Goal: Task Accomplishment & Management: Complete application form

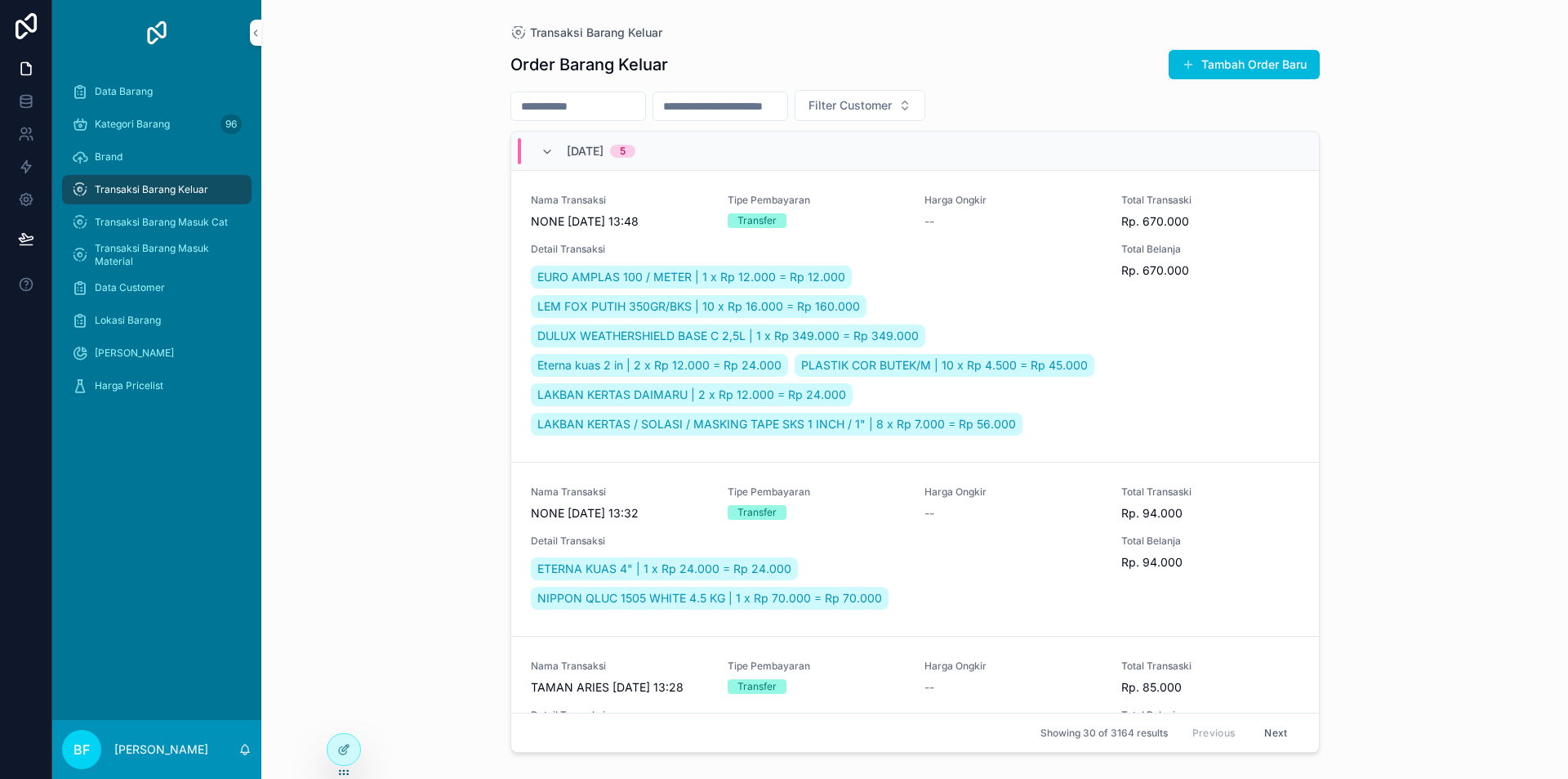
click at [1277, 64] on button "Tambah Order Baru" at bounding box center [1244, 64] width 151 height 30
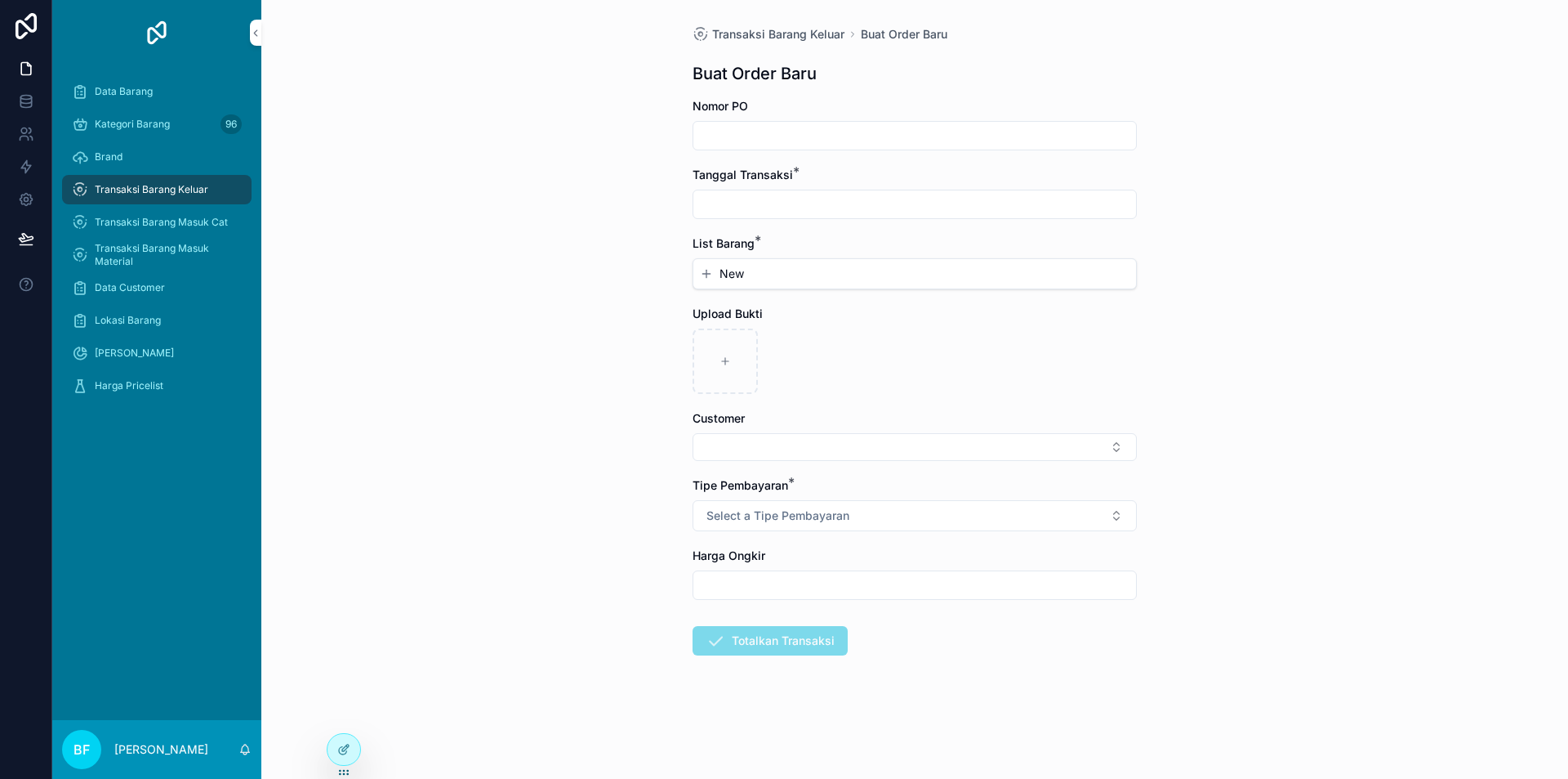
click at [969, 138] on input "scrollable content" at bounding box center [914, 136] width 442 height 23
click at [963, 201] on input "scrollable content" at bounding box center [914, 204] width 442 height 23
click at [883, 340] on button "1" at bounding box center [885, 338] width 30 height 30
type input "*********"
click at [736, 280] on span "New" at bounding box center [731, 273] width 24 height 16
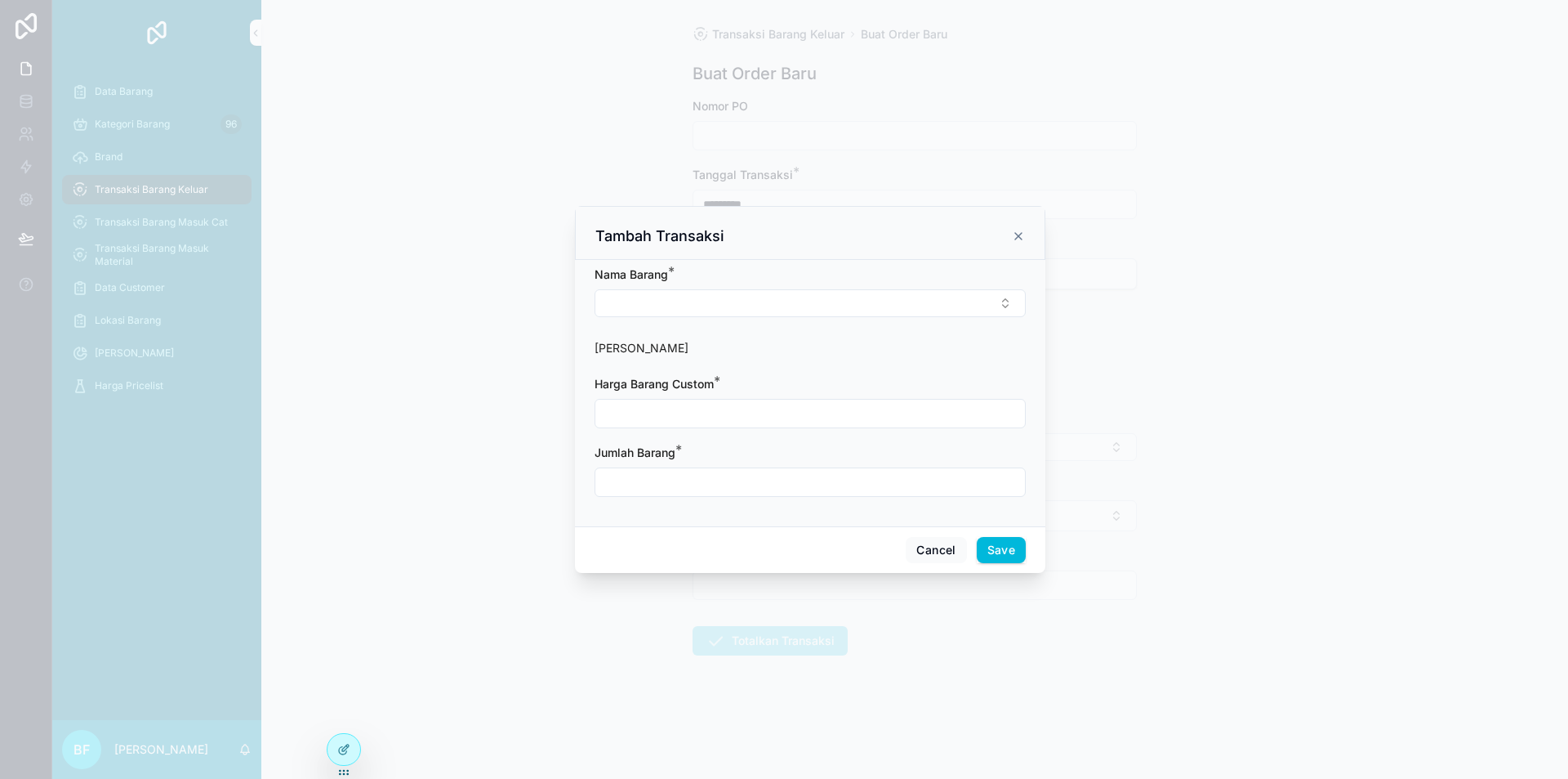
click at [706, 306] on button "Select Button" at bounding box center [809, 303] width 432 height 28
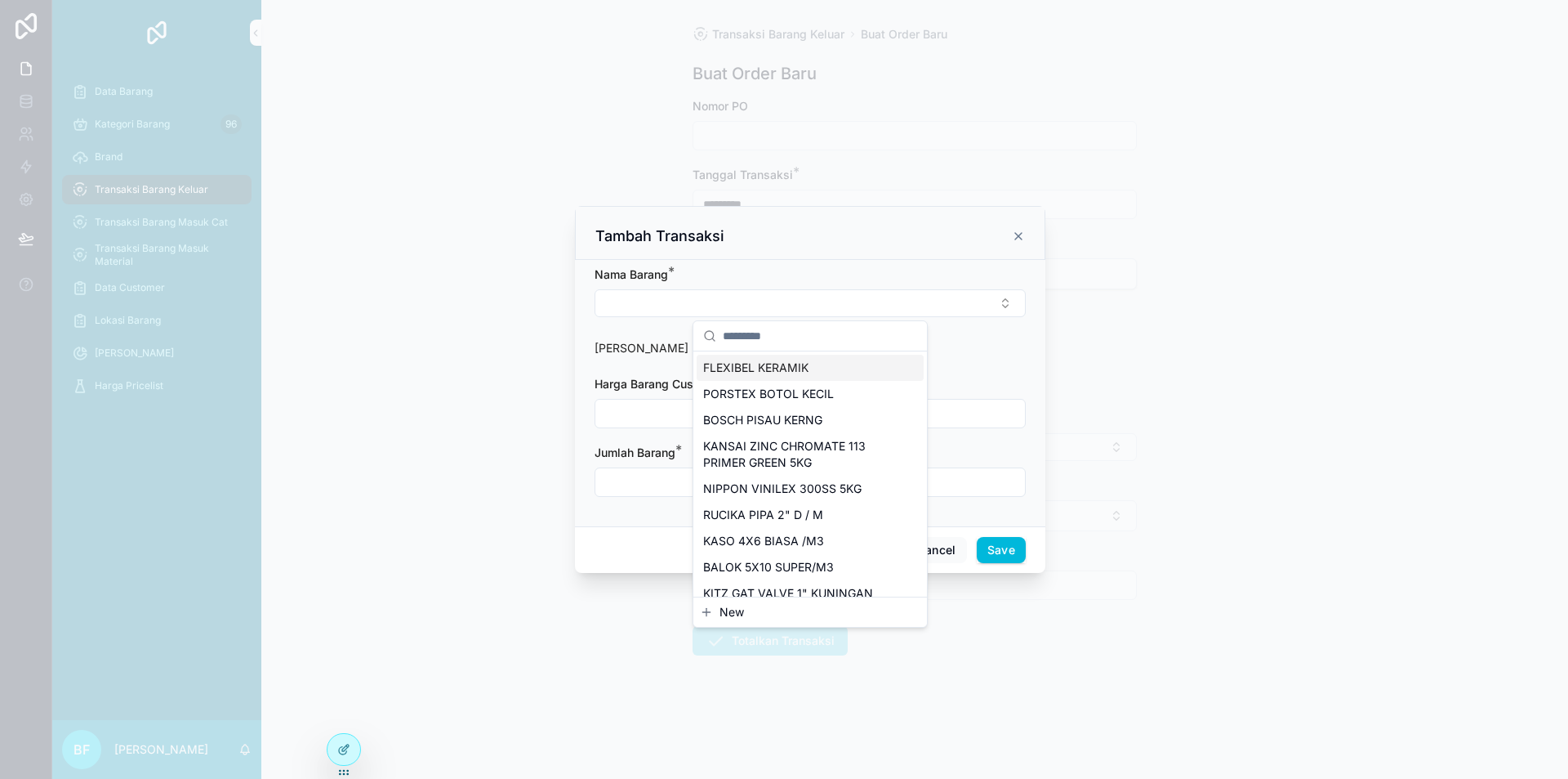
click at [733, 295] on button "Select Button" at bounding box center [809, 303] width 432 height 28
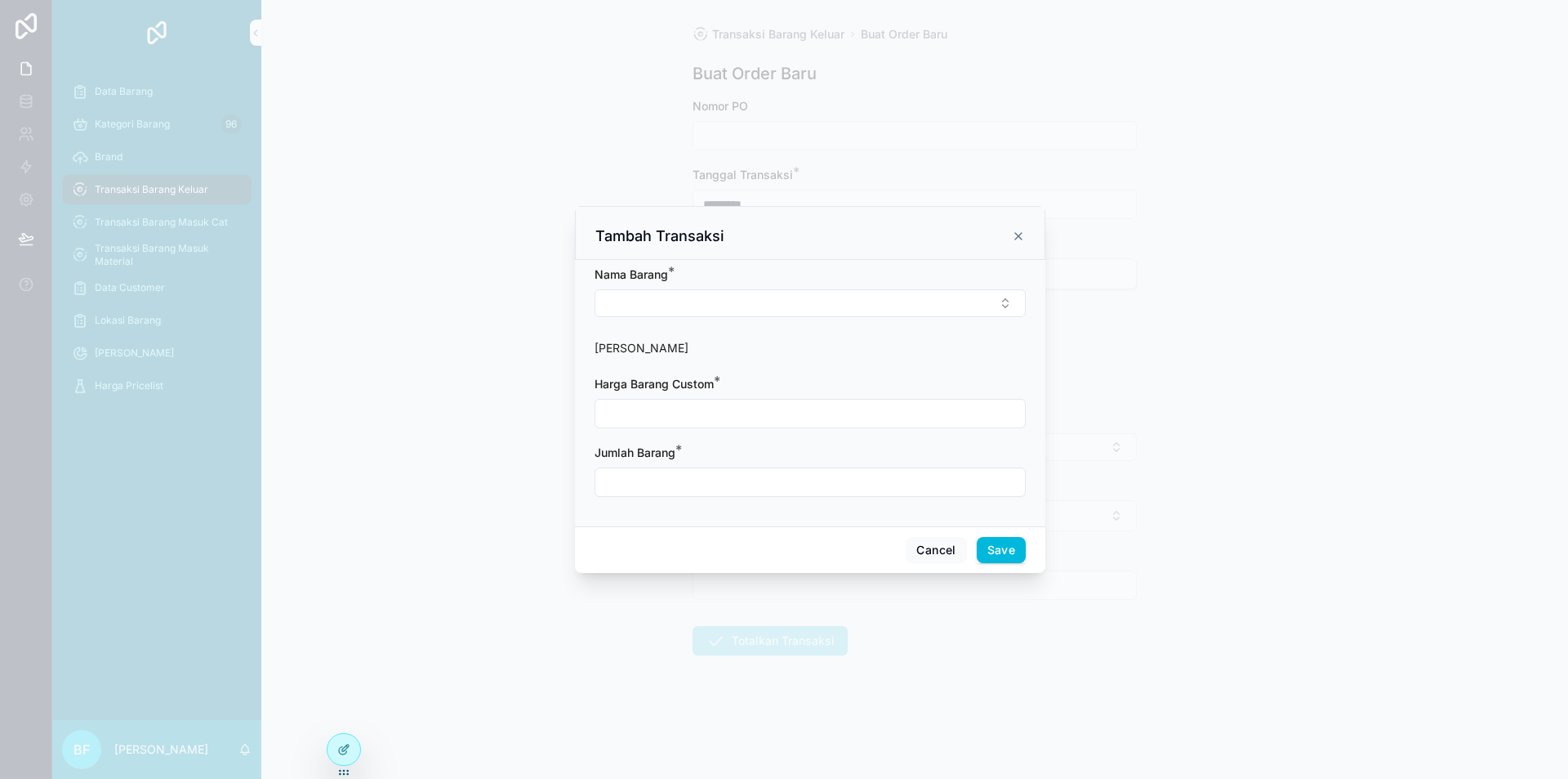
click at [734, 294] on button "Select Button" at bounding box center [809, 303] width 432 height 28
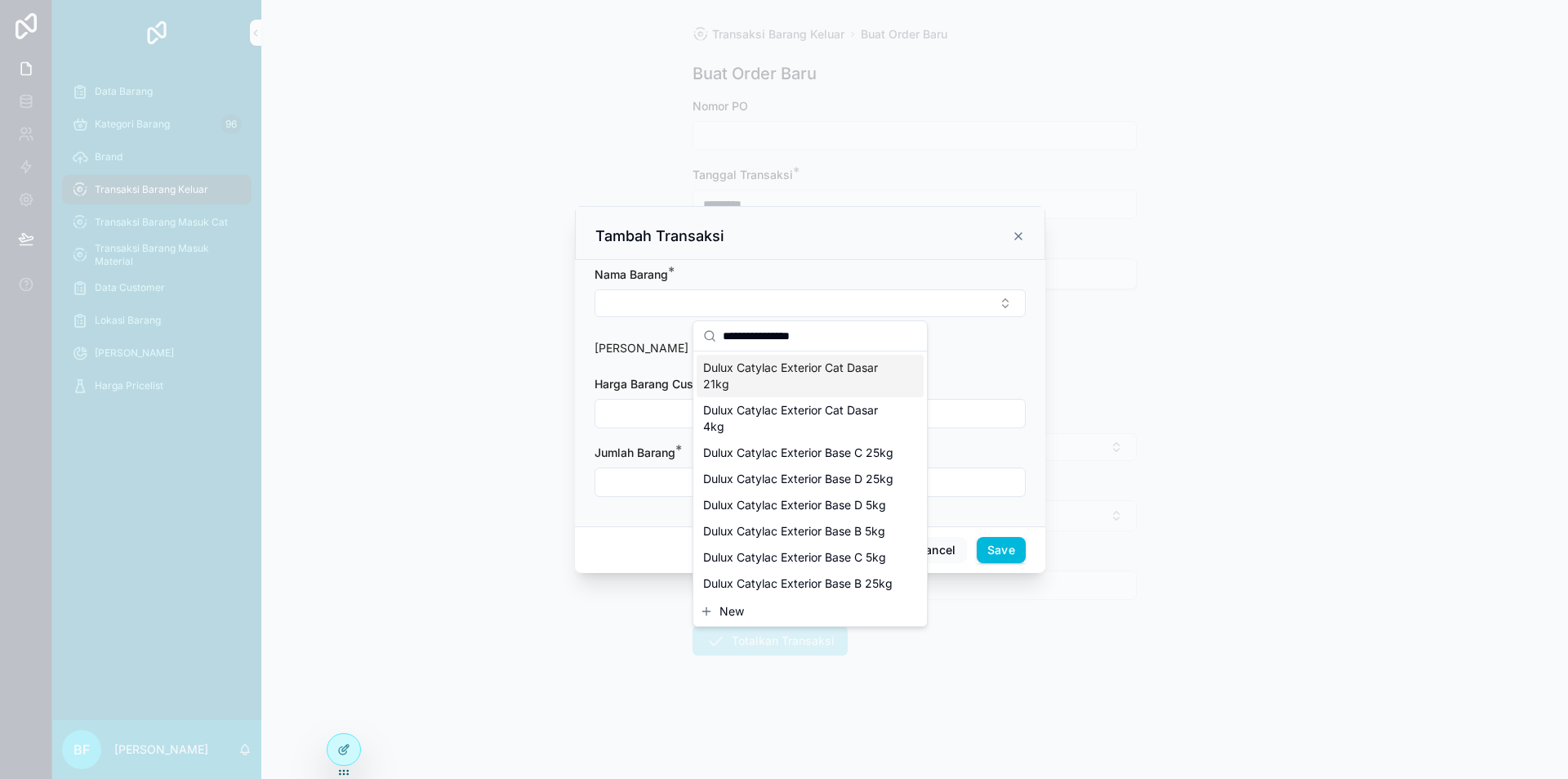
type input "**********"
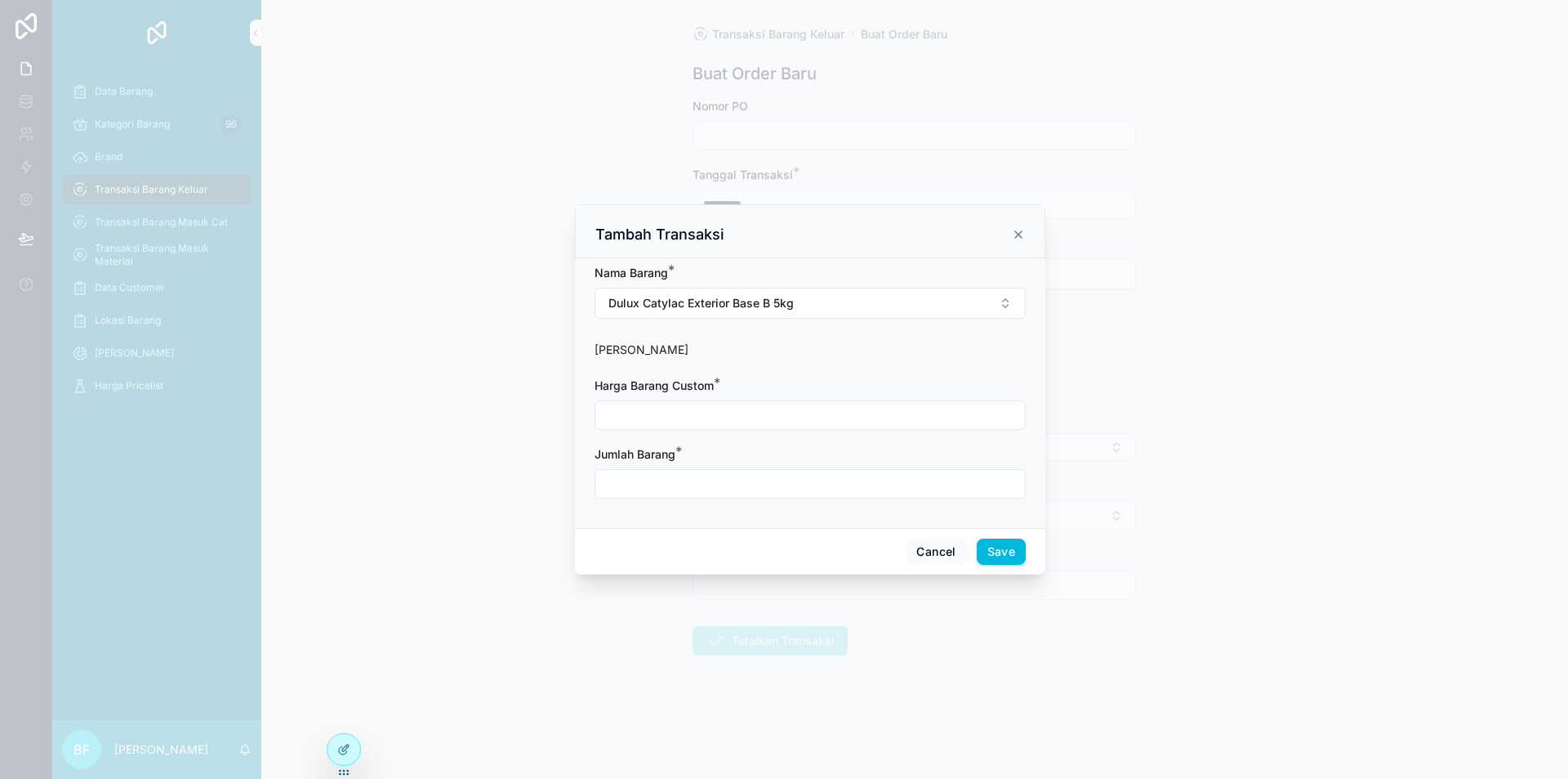
click at [799, 414] on input "scrollable content" at bounding box center [809, 415] width 430 height 23
type input "**********"
click at [706, 486] on input "scrollable content" at bounding box center [809, 484] width 430 height 23
type input "****"
click at [991, 557] on button "Save" at bounding box center [1001, 551] width 49 height 26
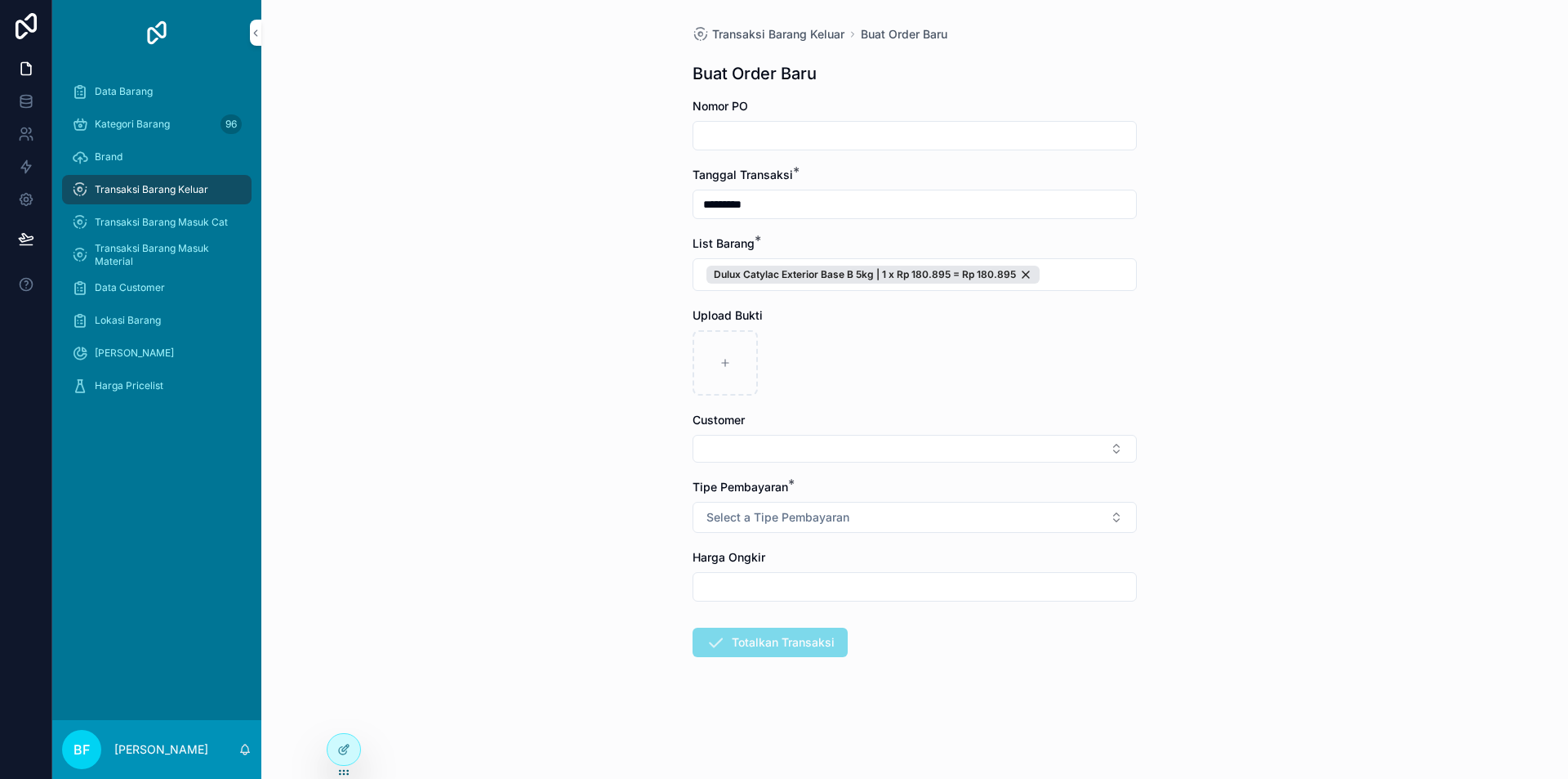
click at [859, 519] on button "Select a Tipe Pembayaran" at bounding box center [914, 517] width 444 height 31
click at [863, 577] on div "Tunai" at bounding box center [914, 582] width 227 height 24
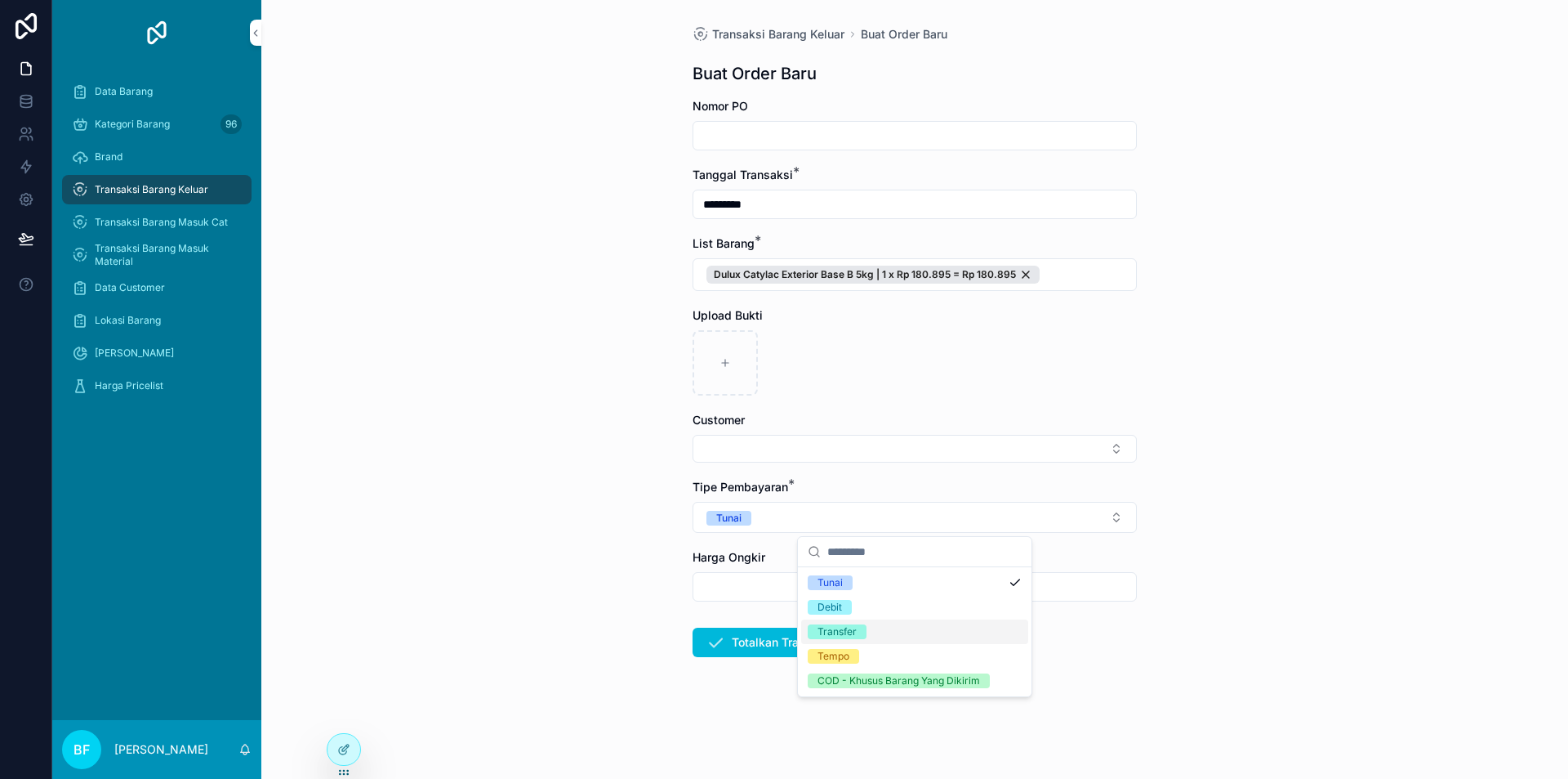
click at [853, 631] on div "Transfer" at bounding box center [836, 631] width 39 height 14
click at [735, 518] on div "Tunai" at bounding box center [729, 517] width 25 height 14
click at [774, 470] on form "Nomor PO Tanggal Transaksi * ********* List Barang * Dulux Catylac Exterior Bas…" at bounding box center [914, 430] width 444 height 664
click at [776, 456] on button "Select Button" at bounding box center [914, 448] width 444 height 28
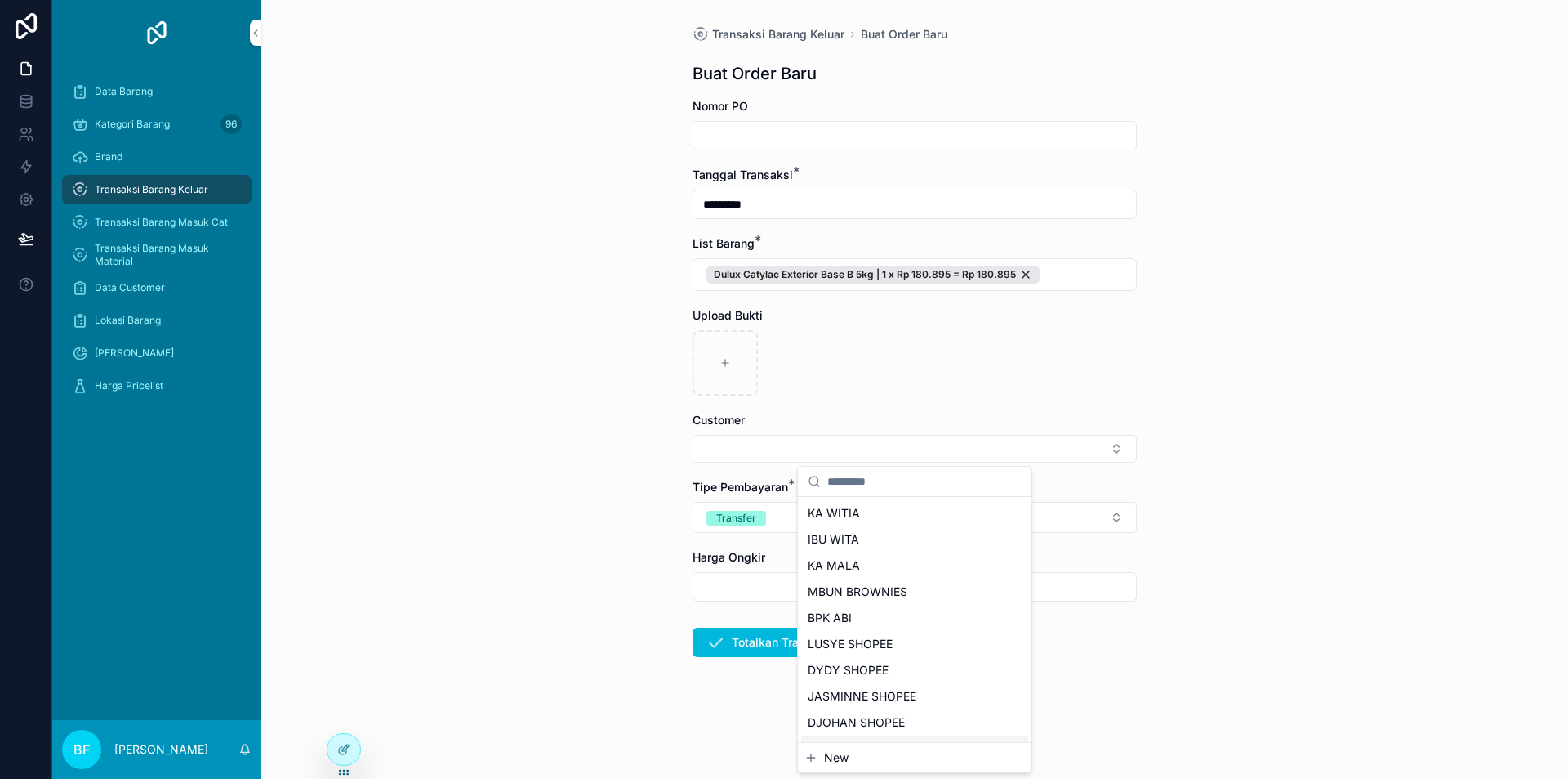
click at [828, 758] on span "New" at bounding box center [835, 757] width 24 height 16
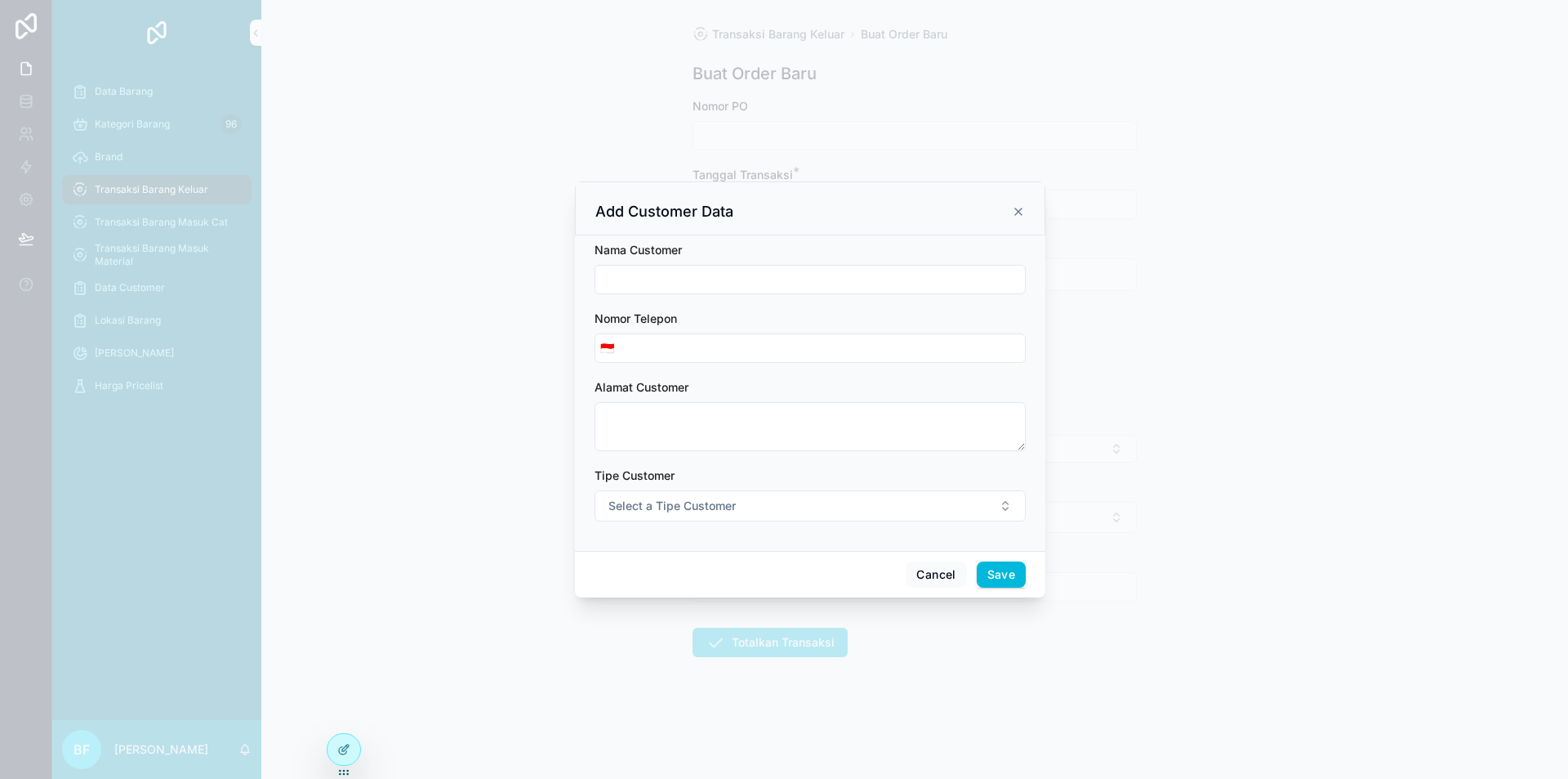
click at [776, 274] on input "scrollable content" at bounding box center [809, 280] width 430 height 23
type input "*"
type input "**********"
click at [697, 508] on span "Select a Tipe Customer" at bounding box center [672, 505] width 128 height 16
click at [734, 568] on div "Customer" at bounding box center [736, 570] width 46 height 14
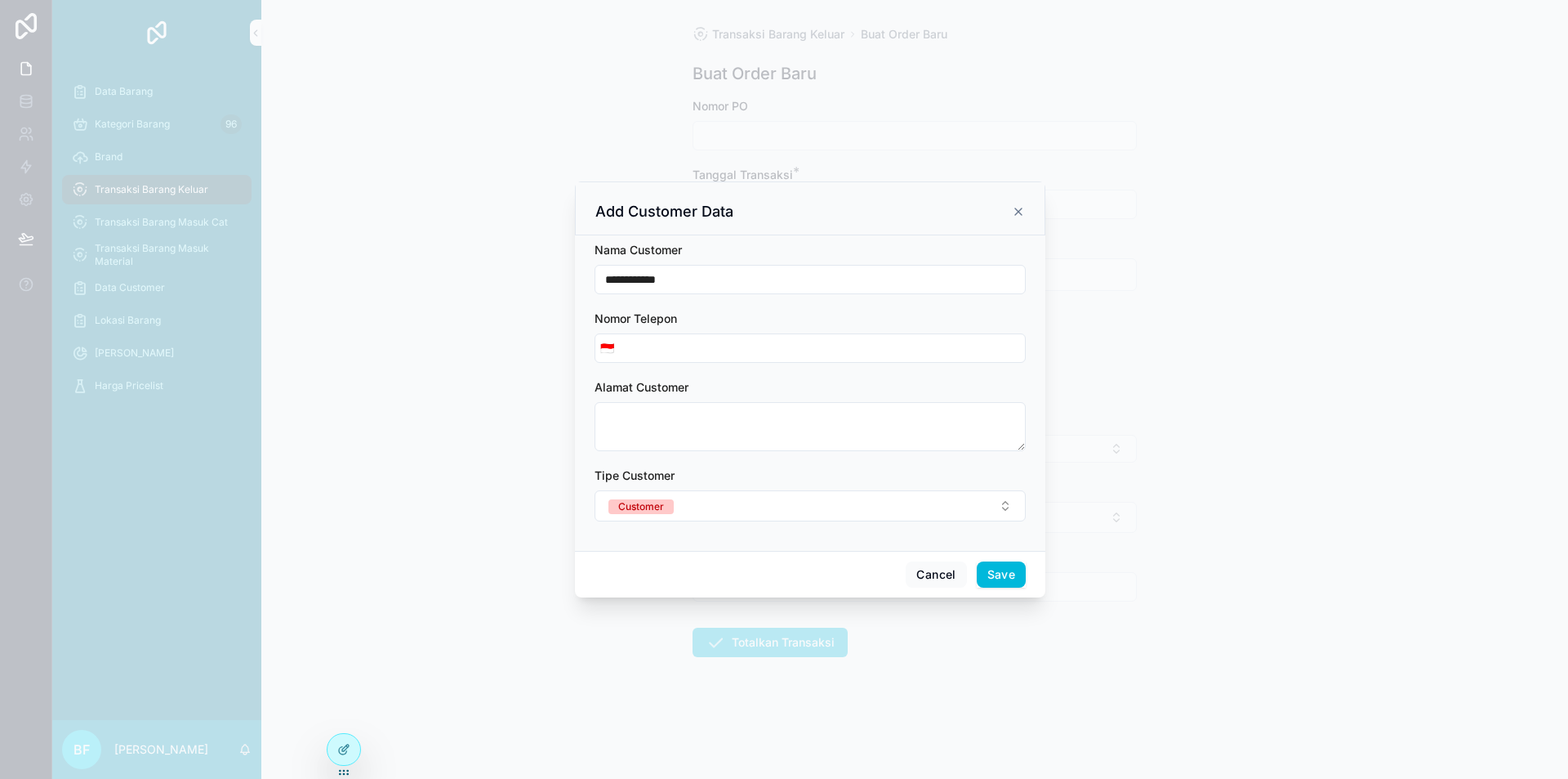
click at [1008, 574] on button "Save" at bounding box center [1001, 574] width 49 height 26
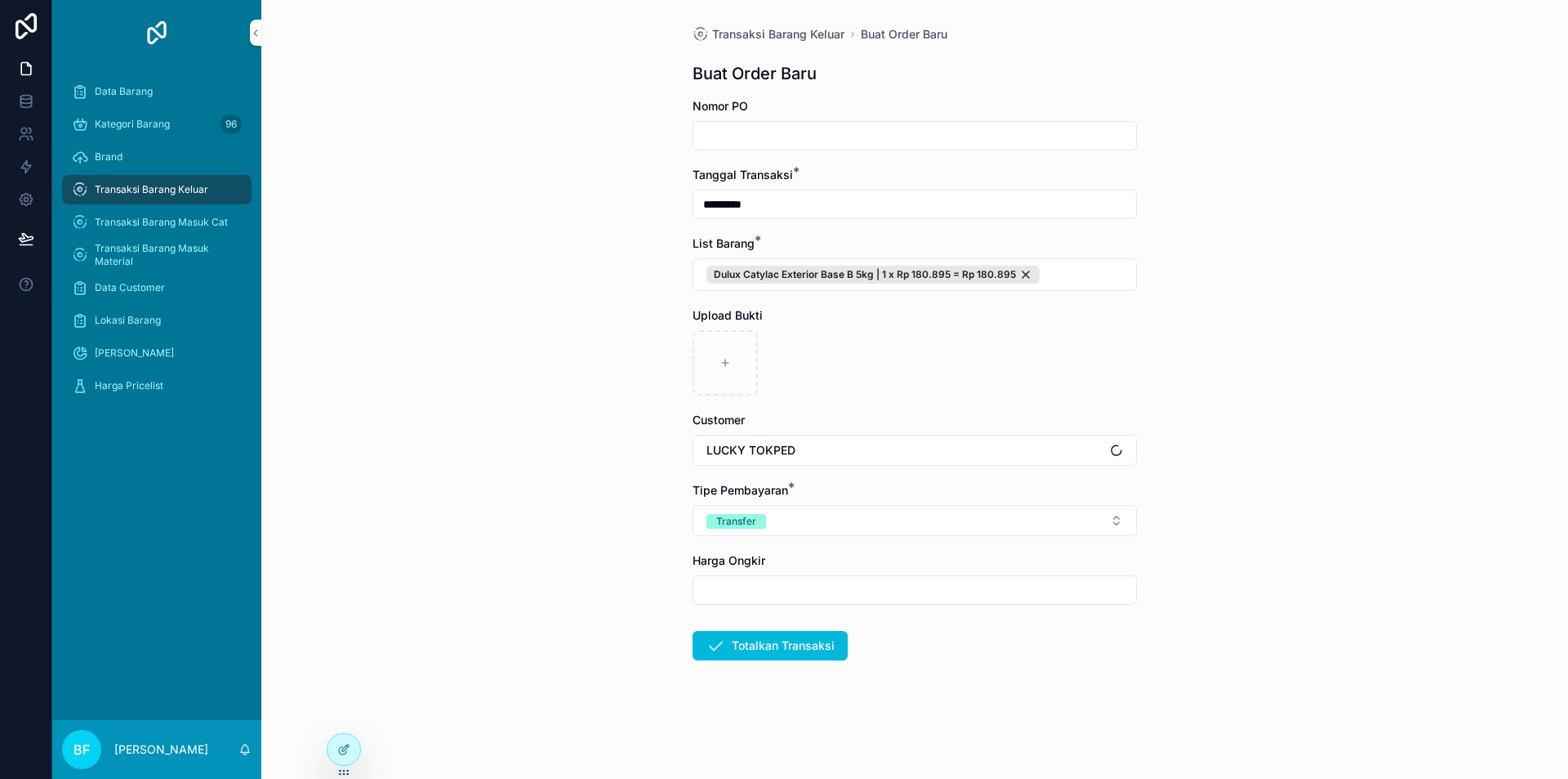
click at [820, 638] on button "Totalkan Transaksi" at bounding box center [769, 645] width 155 height 30
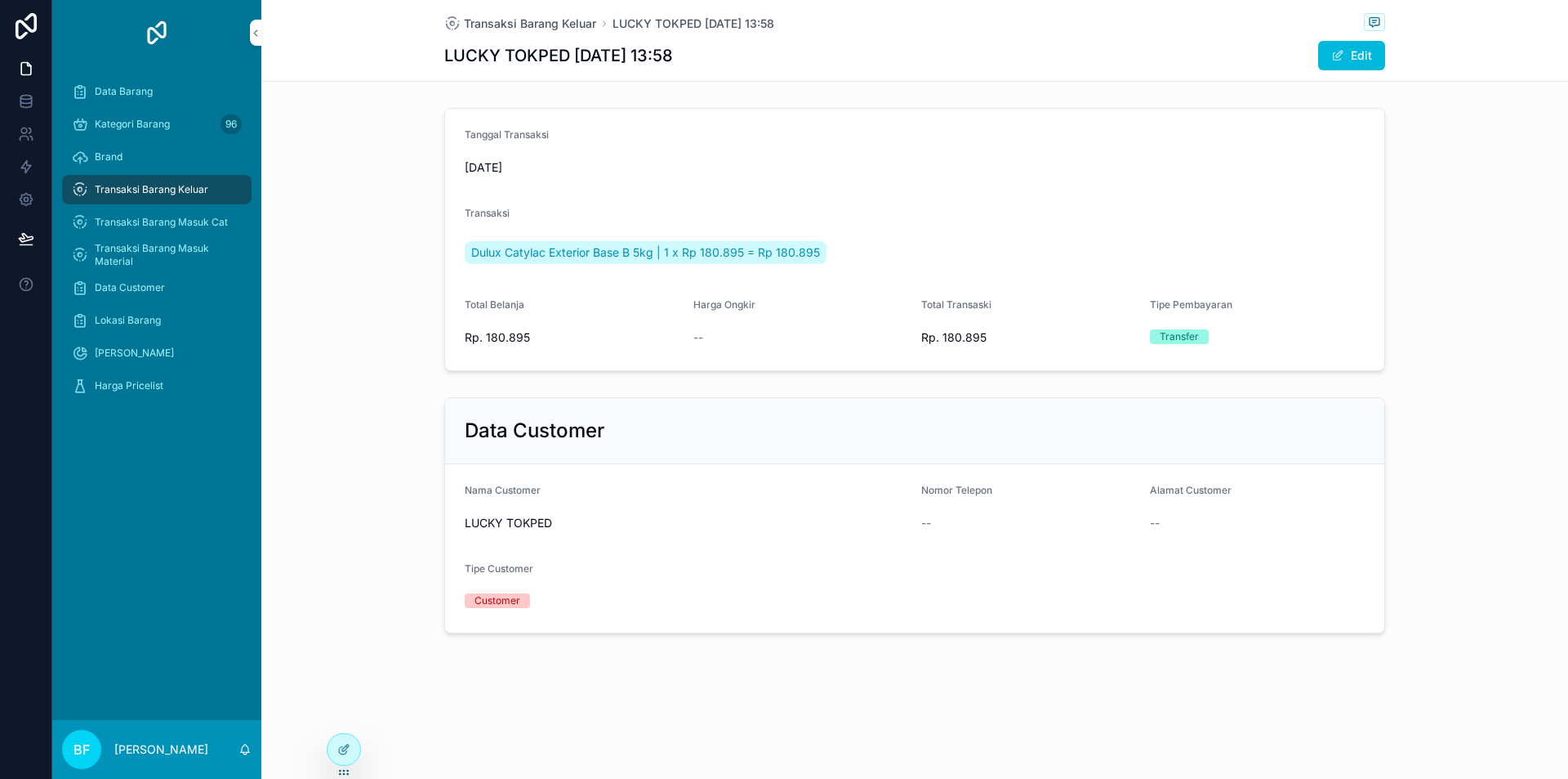
click at [560, 13] on div "Transaksi Barang Keluar LUCKY TOKPED [DATE] 13:58" at bounding box center [914, 23] width 941 height 20
click at [560, 15] on span "Transaksi Barang Keluar" at bounding box center [531, 23] width 133 height 16
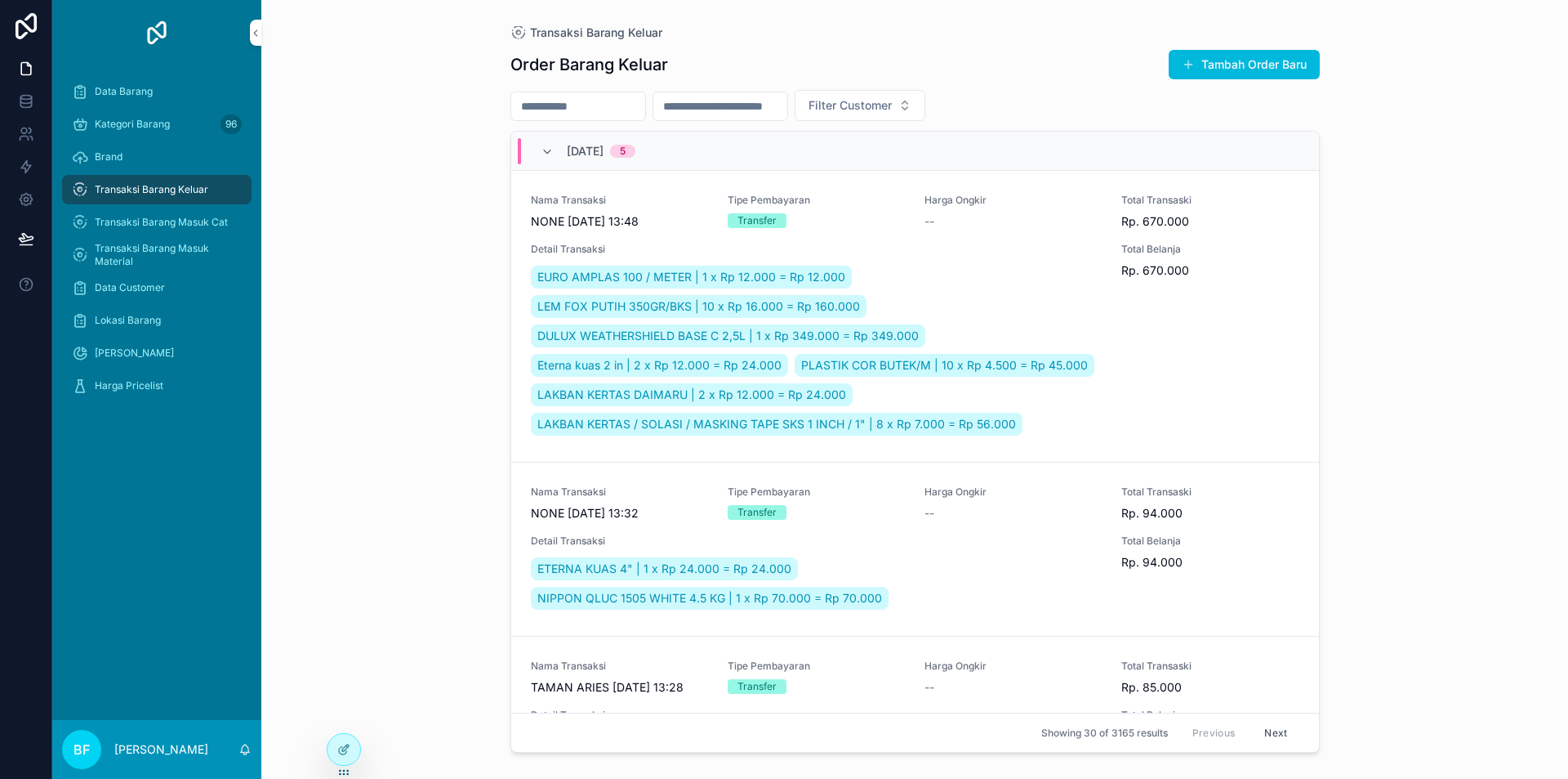
click at [1280, 63] on button "Tambah Order Baru" at bounding box center [1244, 64] width 151 height 30
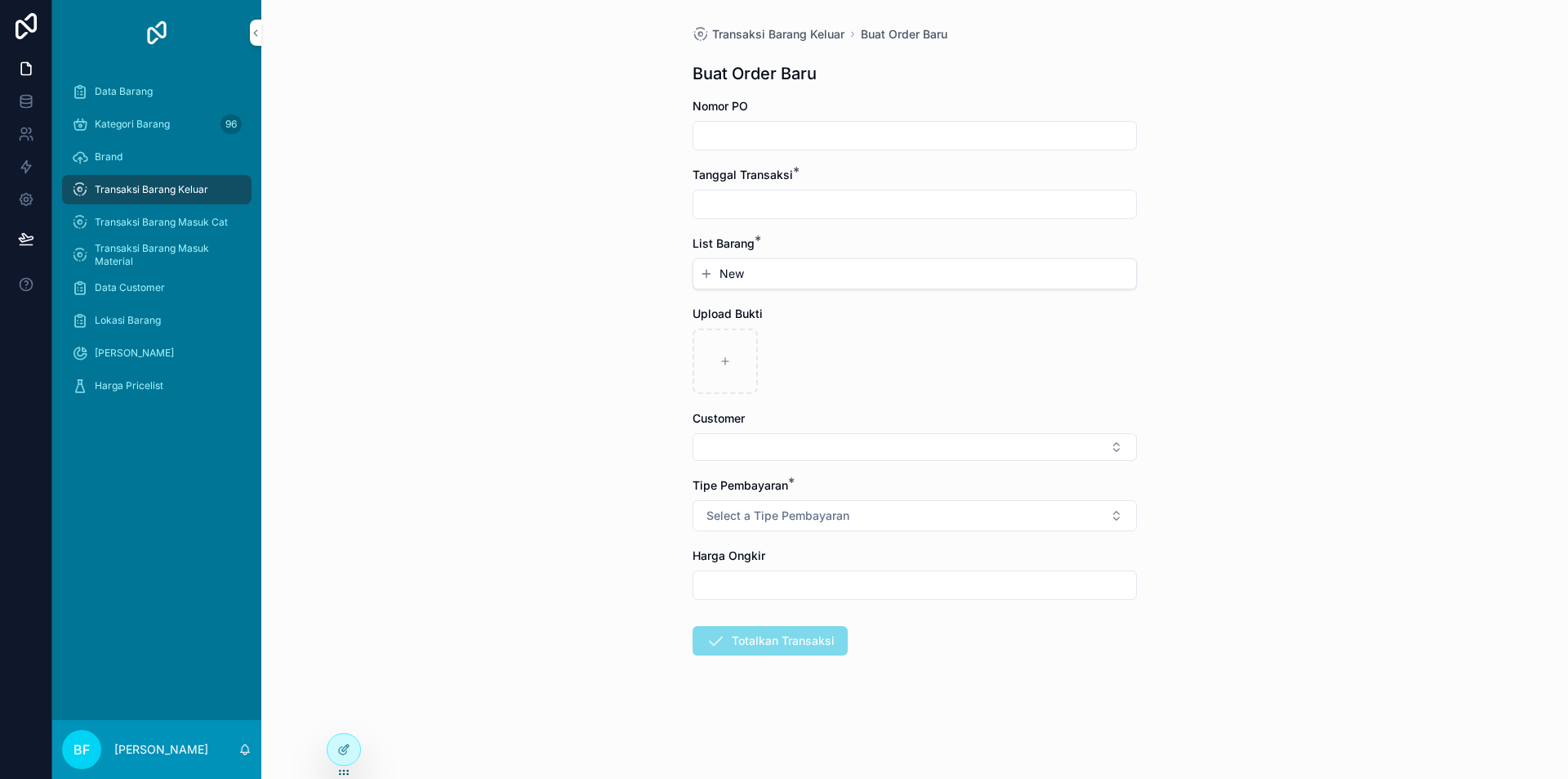
click at [841, 205] on input "scrollable content" at bounding box center [914, 204] width 442 height 23
click at [889, 335] on button "1" at bounding box center [885, 338] width 30 height 30
type input "*********"
click at [741, 264] on div "New" at bounding box center [914, 273] width 442 height 30
click at [741, 270] on span "New" at bounding box center [731, 273] width 24 height 16
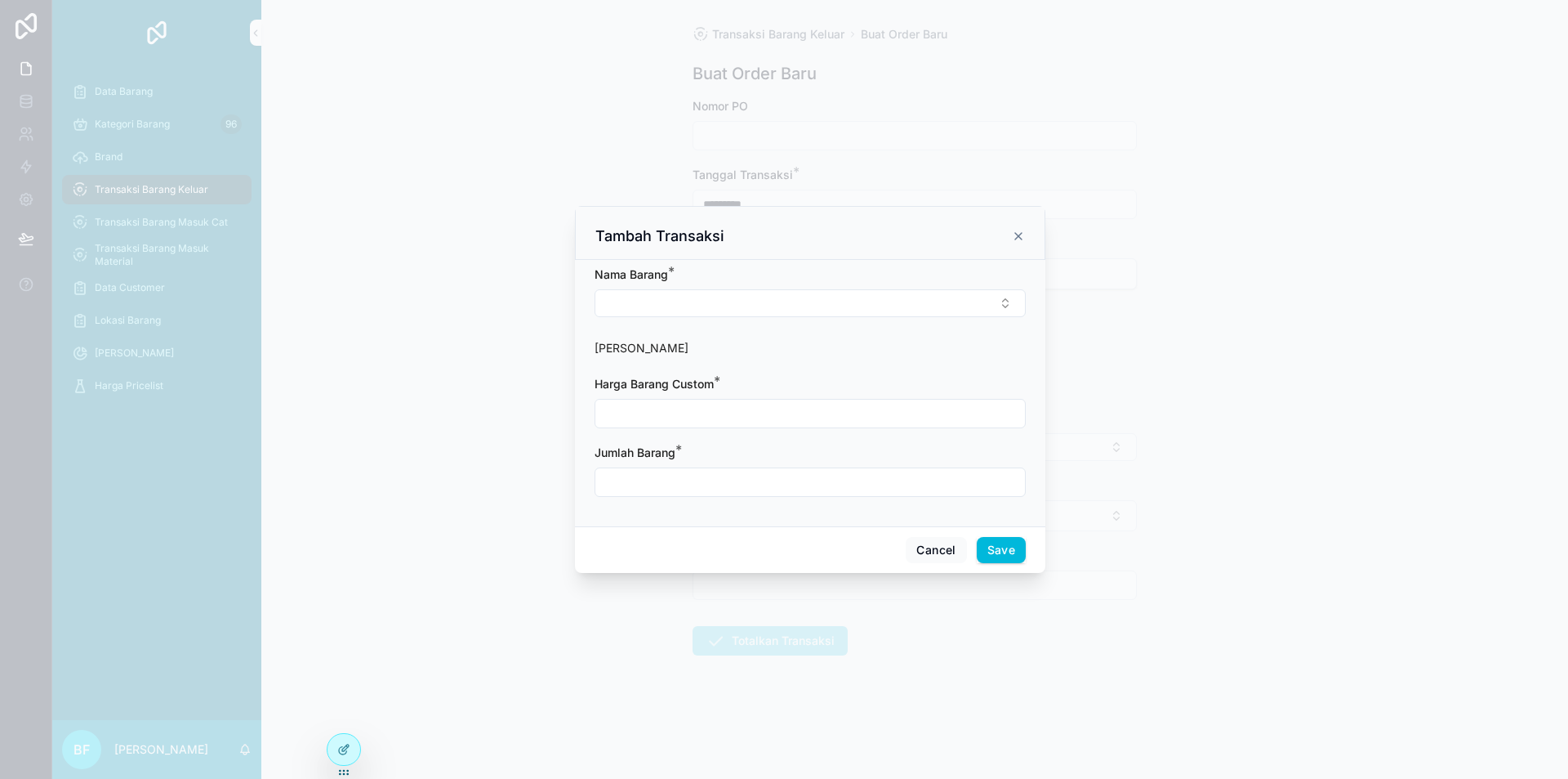
click at [675, 335] on form "Nama Barang * Harga Barang Harga Barang Custom * Jumlah Barang *" at bounding box center [809, 390] width 432 height 247
click at [675, 303] on button "Select Button" at bounding box center [809, 303] width 432 height 28
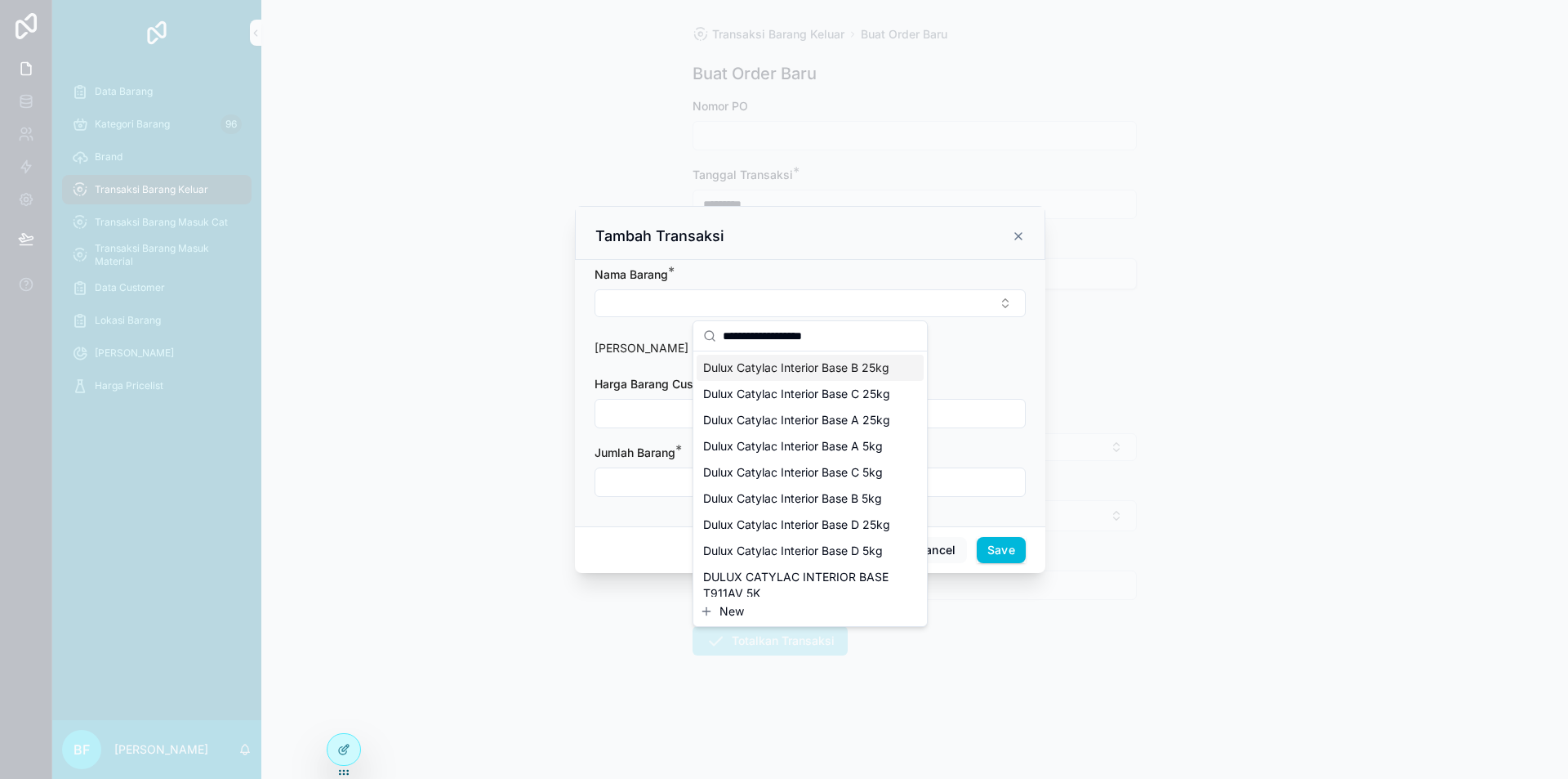
type input "**********"
click at [790, 374] on span "Dulux Catylac Interior Base B 25kg" at bounding box center [796, 367] width 187 height 16
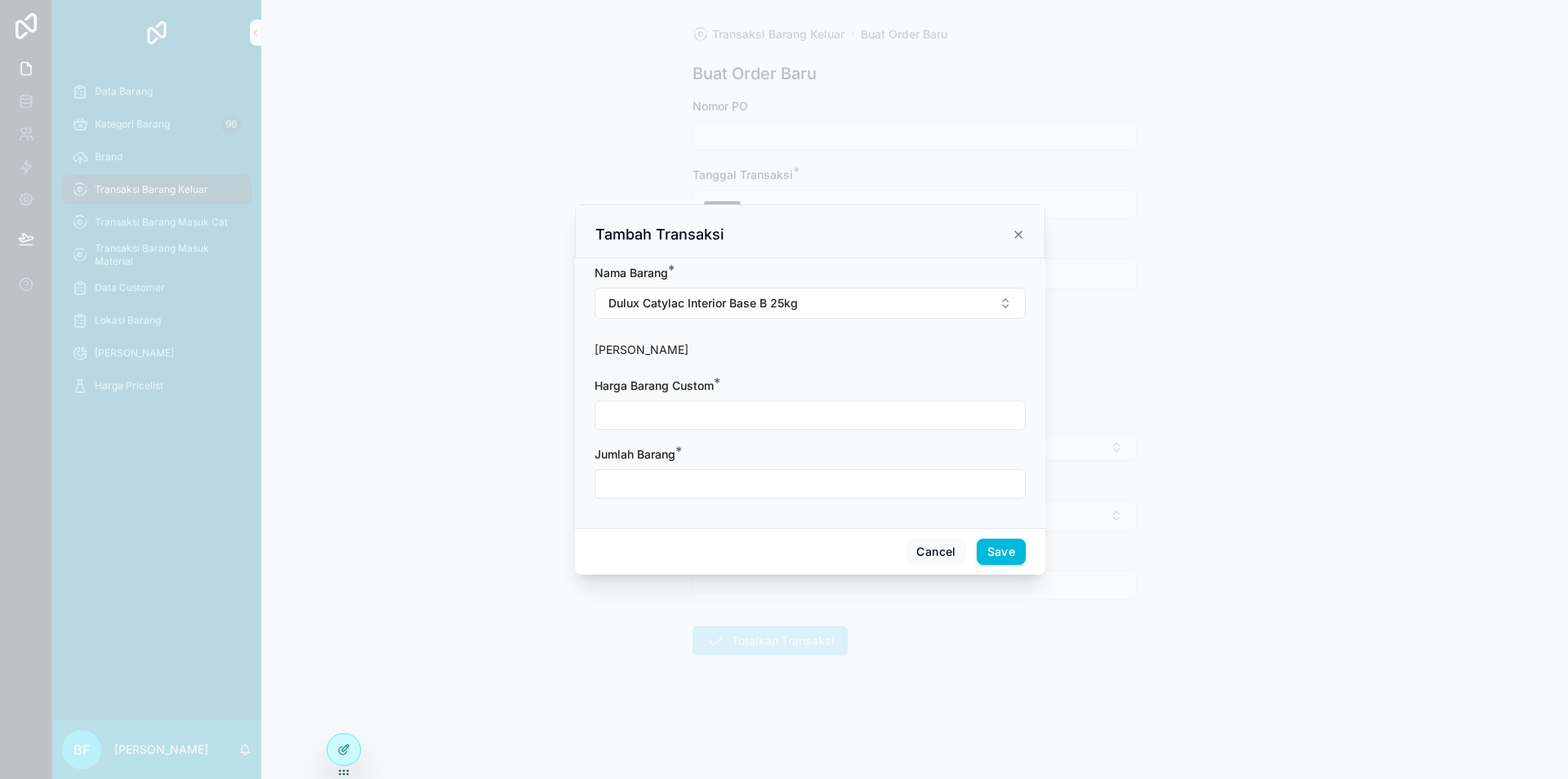
drag, startPoint x: 771, startPoint y: 410, endPoint x: 772, endPoint y: 419, distance: 9.1
click at [771, 410] on input "scrollable content" at bounding box center [809, 415] width 430 height 23
click at [937, 549] on button "Cancel" at bounding box center [935, 551] width 61 height 26
